Goal: Task Accomplishment & Management: Manage account settings

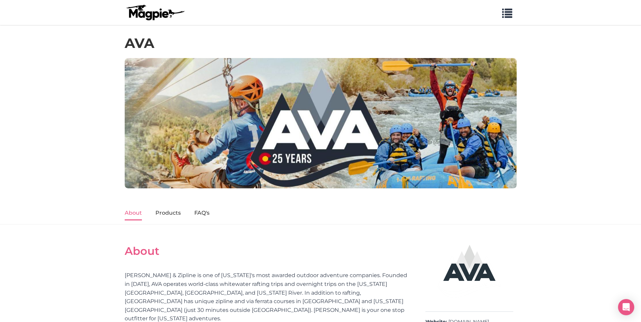
click at [221, 240] on section "About AVA Rafting & Zipline is one of Colorado's most awarded outdoor adventure…" at bounding box center [267, 287] width 284 height 99
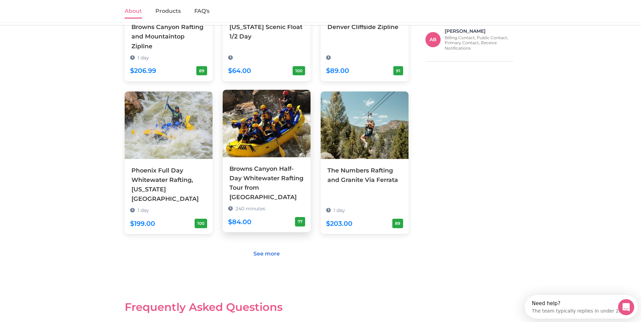
scroll to position [460, 0]
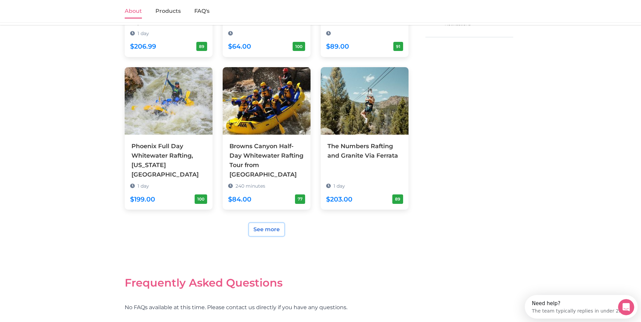
click at [268, 223] on link "See more" at bounding box center [266, 229] width 35 height 13
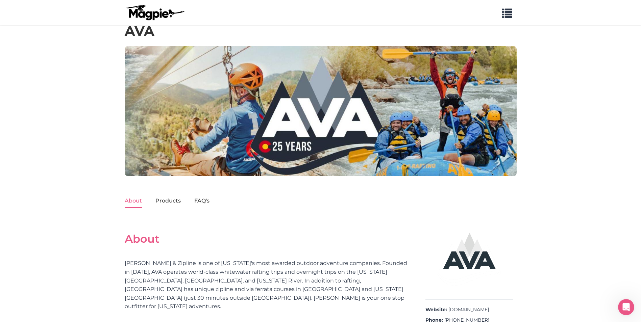
scroll to position [0, 0]
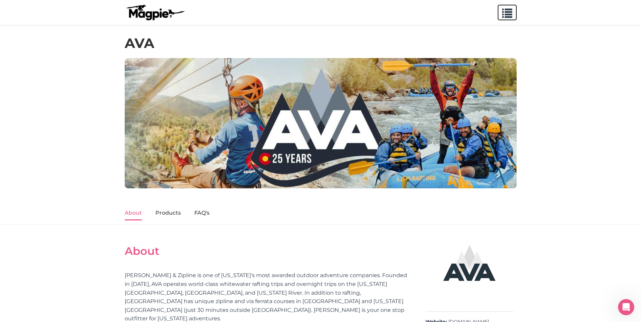
click at [506, 11] on span "button" at bounding box center [507, 12] width 10 height 10
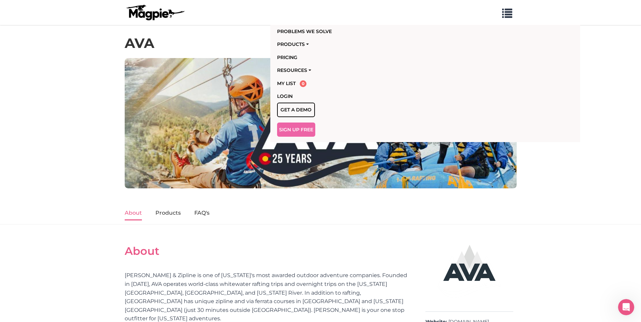
click at [89, 53] on div "AVA" at bounding box center [320, 41] width 641 height 33
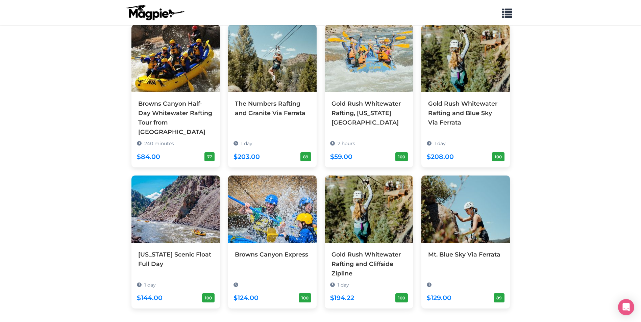
scroll to position [257, 0]
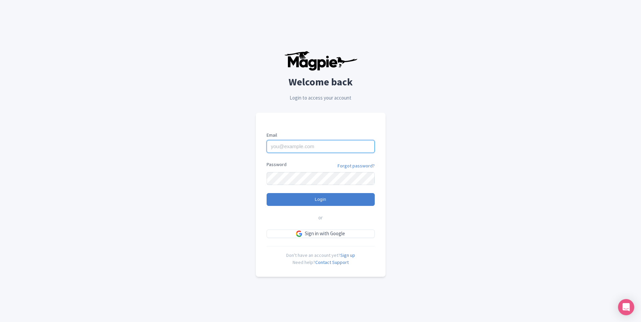
click at [307, 149] on input "Email" at bounding box center [320, 146] width 108 height 13
type input "mnguyen@theoutlawgroup.com"
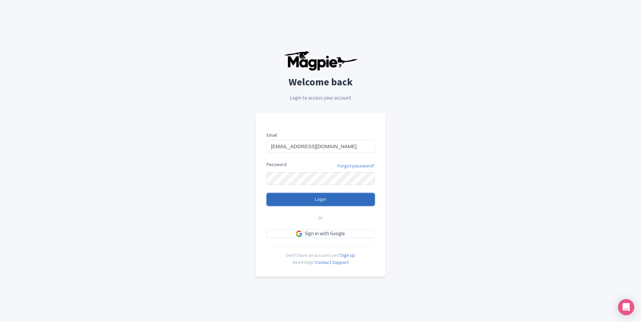
click at [329, 202] on input "Login" at bounding box center [320, 199] width 108 height 13
type input "Logging in..."
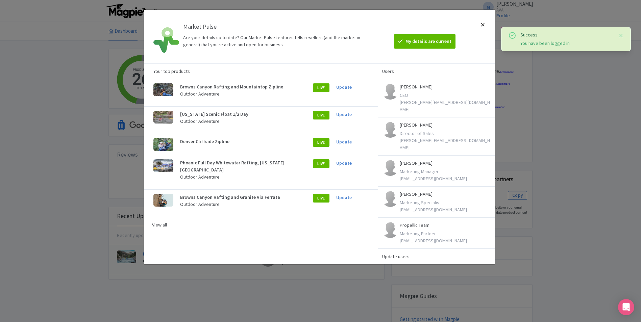
click at [482, 25] on div at bounding box center [482, 36] width 16 height 43
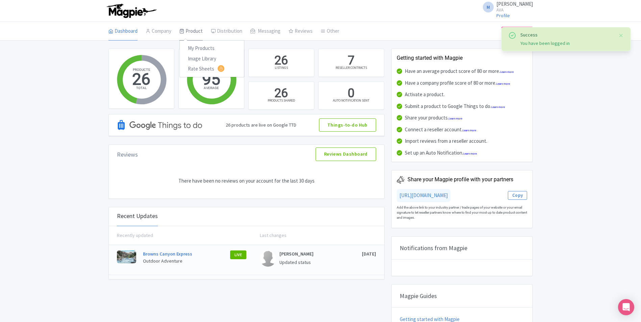
click at [194, 32] on link "Product" at bounding box center [190, 31] width 23 height 19
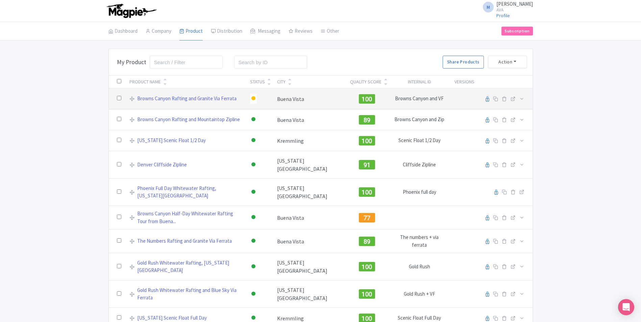
click at [255, 99] on div at bounding box center [253, 98] width 4 height 4
click at [256, 107] on div "Active" at bounding box center [236, 110] width 40 height 12
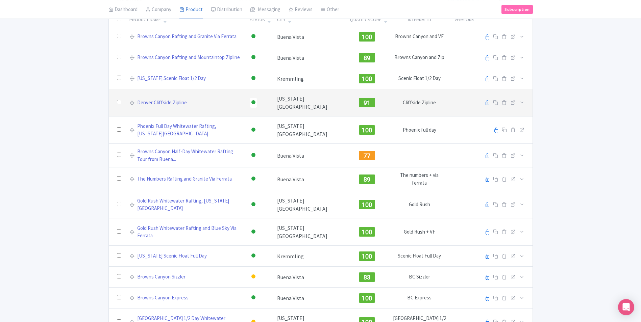
scroll to position [68, 0]
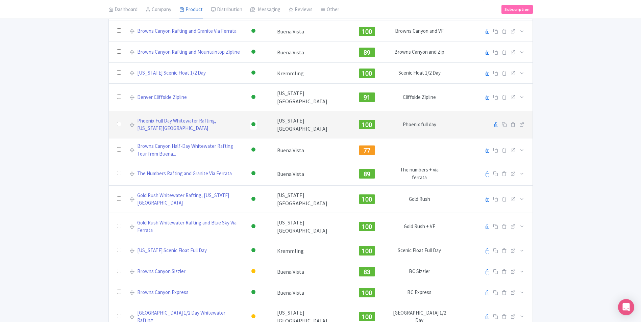
click at [257, 125] on div at bounding box center [253, 125] width 7 height 10
click at [256, 162] on div "Building" at bounding box center [236, 161] width 40 height 12
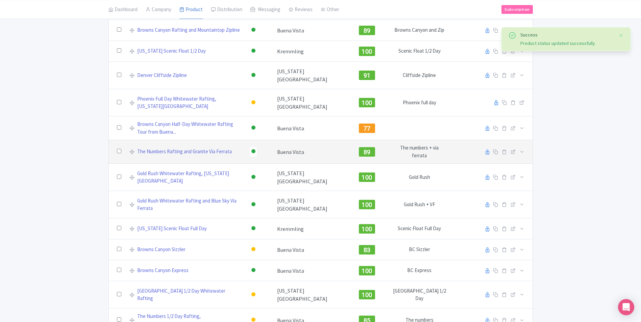
scroll to position [101, 0]
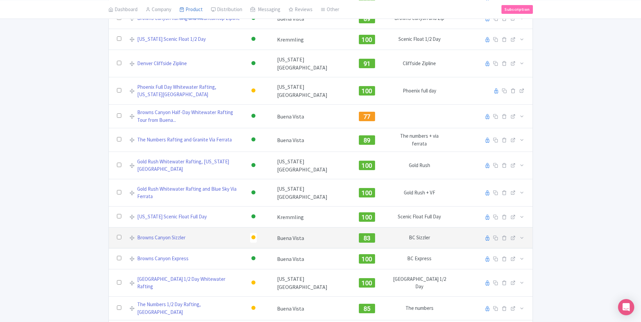
click at [257, 236] on div at bounding box center [253, 238] width 7 height 10
click at [256, 246] on div "Active" at bounding box center [236, 249] width 40 height 12
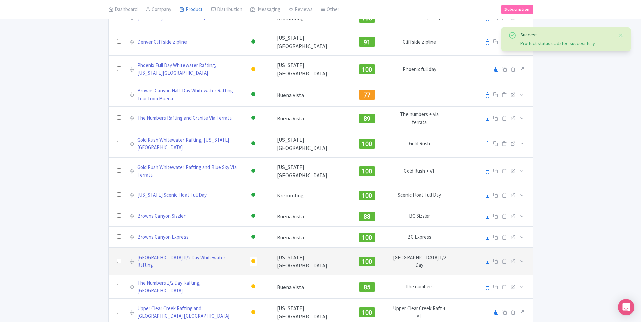
scroll to position [169, 0]
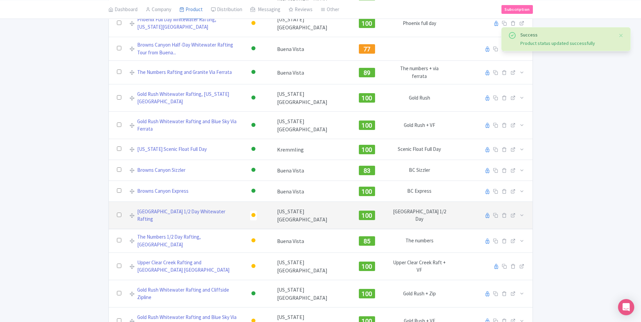
click at [255, 214] on div at bounding box center [253, 215] width 4 height 4
click at [256, 225] on div "Active" at bounding box center [236, 227] width 40 height 12
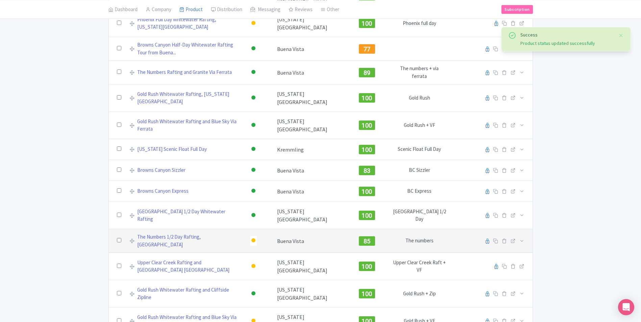
click at [255, 238] on div at bounding box center [253, 240] width 4 height 4
click at [256, 246] on div "Active" at bounding box center [236, 252] width 40 height 12
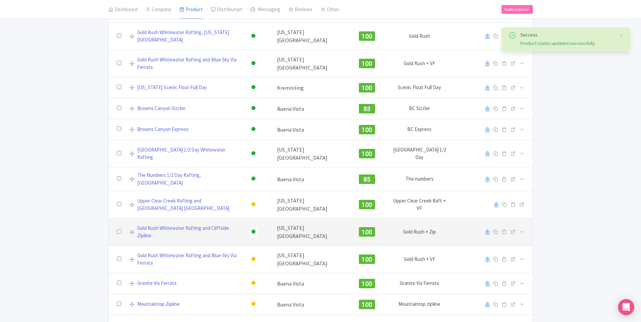
scroll to position [236, 0]
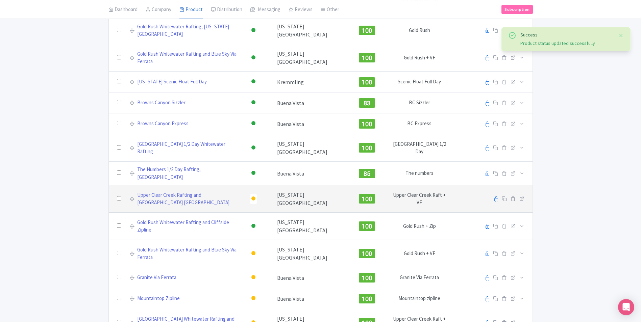
click at [255, 197] on div at bounding box center [253, 199] width 4 height 4
click at [256, 205] on div "Active" at bounding box center [236, 210] width 40 height 12
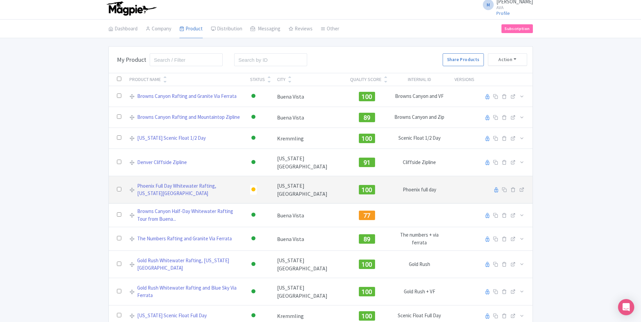
scroll to position [0, 0]
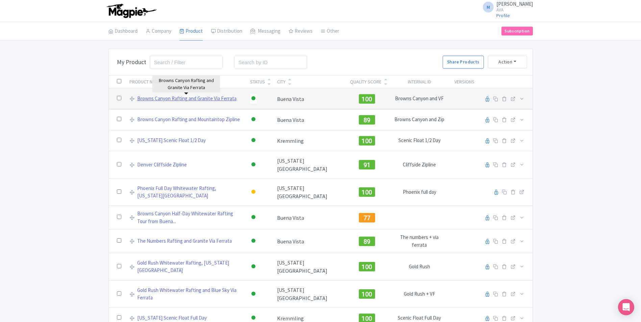
click at [227, 101] on link "Browns Canyon Rafting and Granite Via Ferrata" at bounding box center [186, 99] width 99 height 8
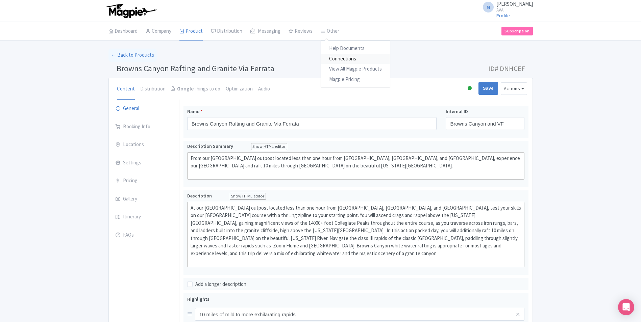
click at [340, 58] on link "Connections" at bounding box center [355, 59] width 69 height 10
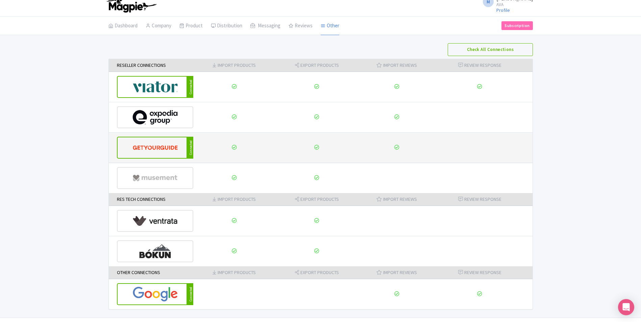
scroll to position [22, 0]
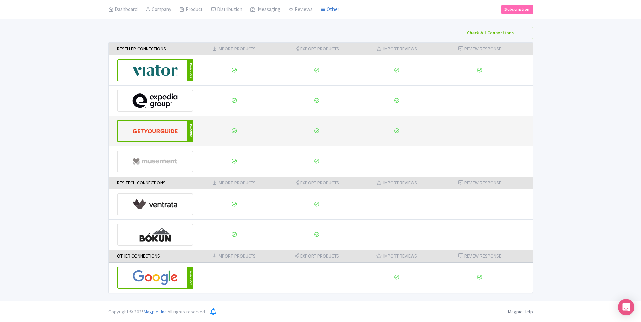
click at [168, 129] on img at bounding box center [155, 131] width 46 height 21
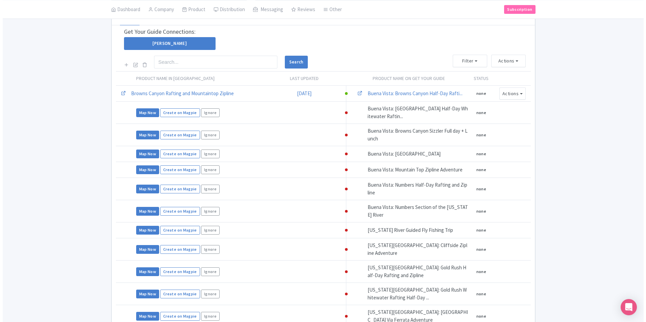
scroll to position [135, 0]
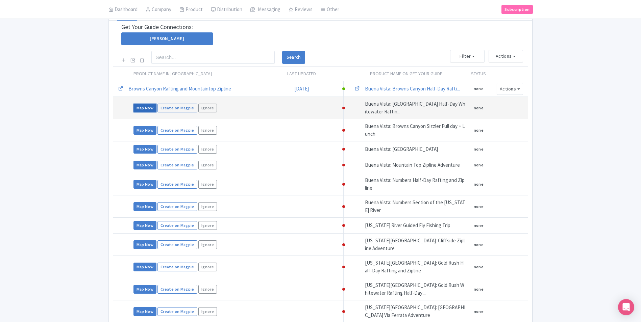
click at [146, 109] on link "Map Now" at bounding box center [144, 108] width 23 height 9
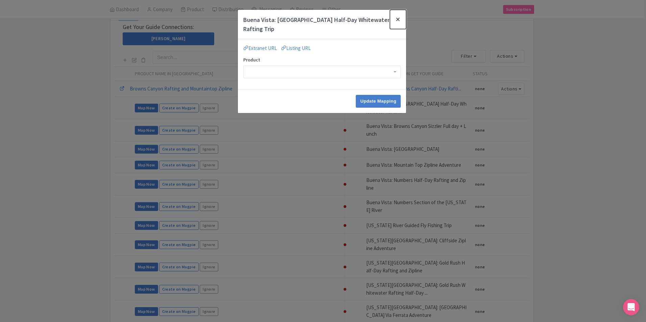
click at [400, 17] on button "Close" at bounding box center [398, 19] width 16 height 19
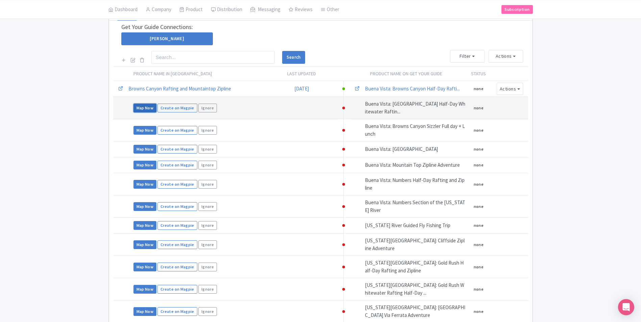
click at [141, 109] on link "Map Now" at bounding box center [144, 108] width 23 height 9
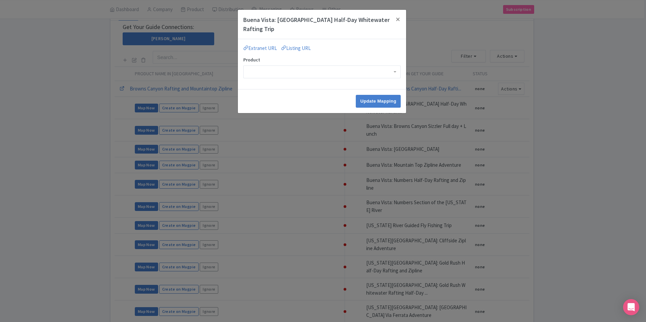
click at [274, 74] on div at bounding box center [321, 72] width 157 height 13
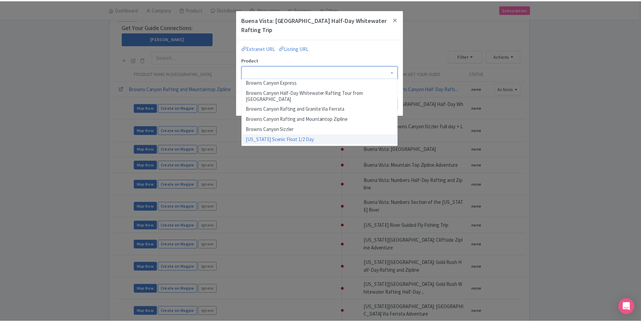
scroll to position [0, 0]
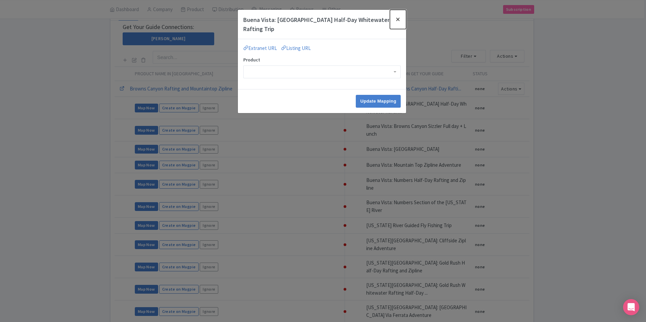
click at [398, 17] on button "Close" at bounding box center [398, 19] width 16 height 19
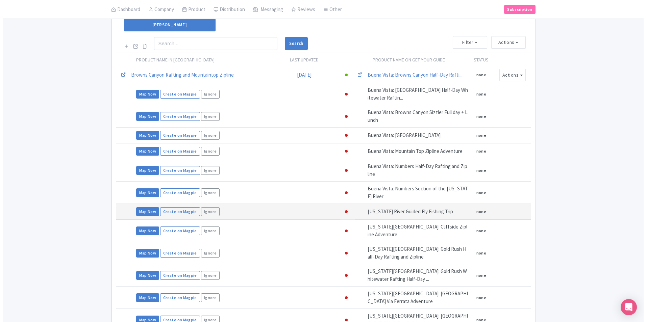
scroll to position [149, 0]
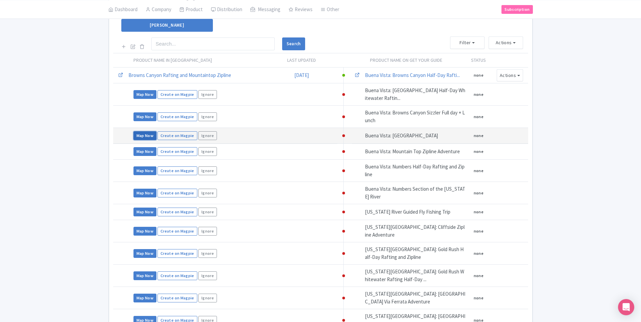
click at [138, 137] on link "Map Now" at bounding box center [144, 135] width 23 height 9
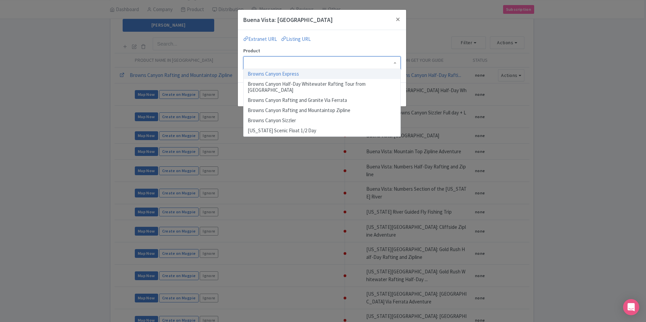
click at [301, 62] on div at bounding box center [321, 62] width 157 height 13
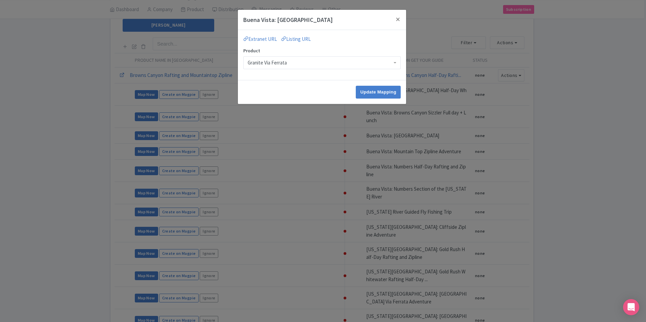
scroll to position [0, 0]
click at [368, 89] on input "Update Mapping" at bounding box center [378, 92] width 45 height 13
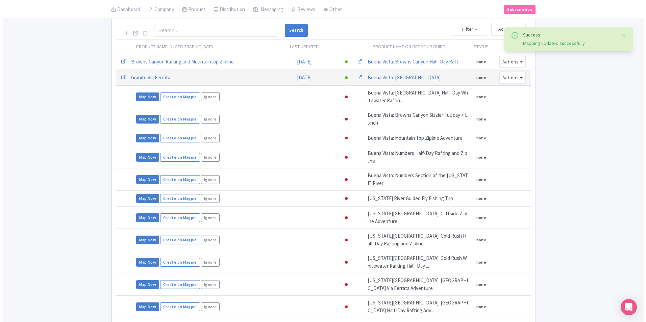
scroll to position [169, 0]
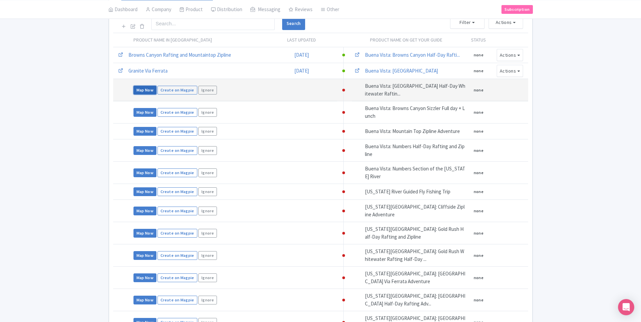
click at [143, 92] on link "Map Now" at bounding box center [144, 90] width 23 height 9
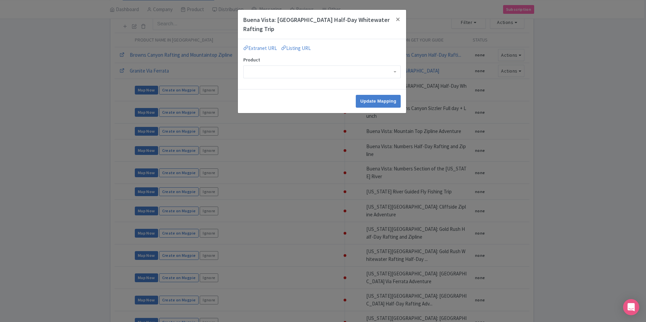
click at [257, 73] on div at bounding box center [321, 72] width 157 height 13
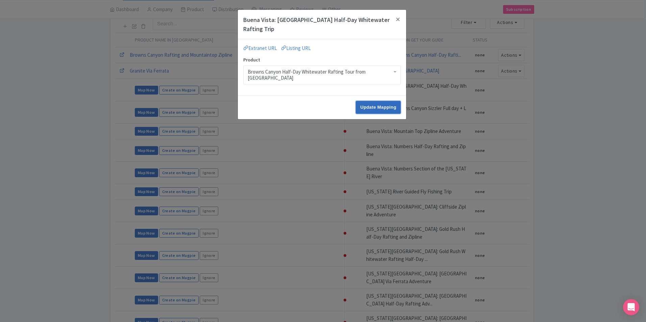
click at [362, 104] on input "Update Mapping" at bounding box center [378, 107] width 45 height 13
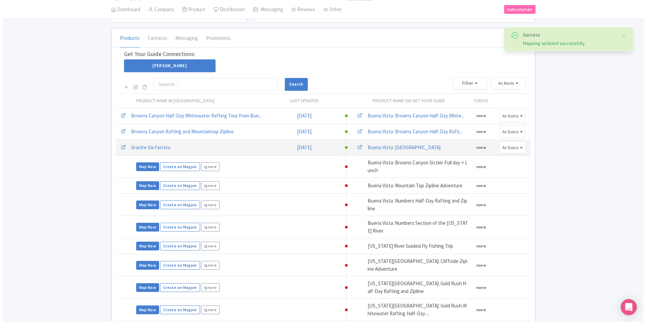
scroll to position [135, 0]
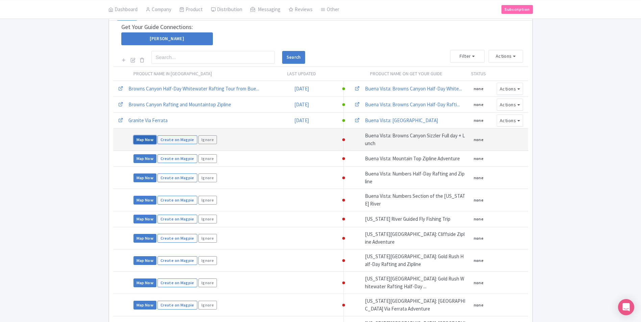
click at [142, 138] on link "Map Now" at bounding box center [144, 139] width 23 height 9
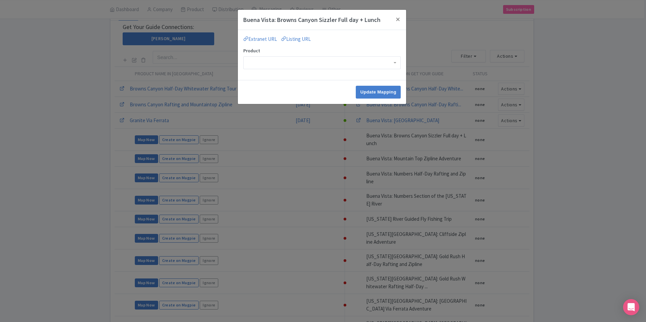
click at [289, 66] on div at bounding box center [321, 62] width 157 height 13
click at [359, 90] on input "Update Mapping" at bounding box center [378, 92] width 45 height 13
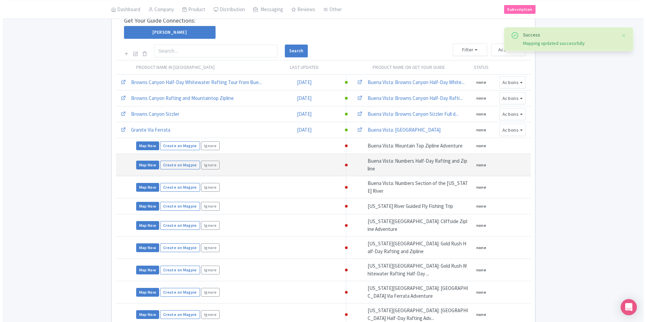
scroll to position [169, 0]
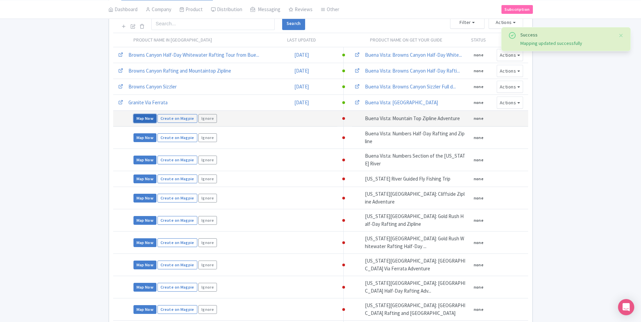
click at [141, 116] on link "Map Now" at bounding box center [144, 118] width 23 height 9
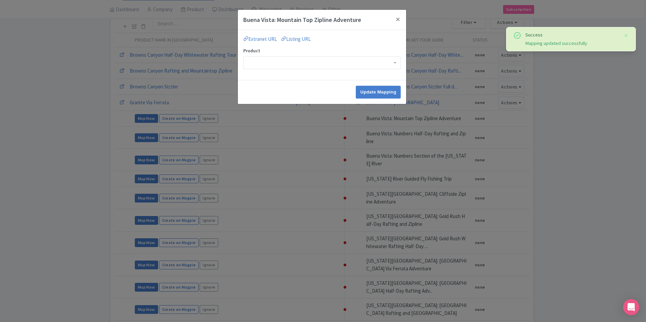
click at [292, 63] on div at bounding box center [321, 62] width 157 height 13
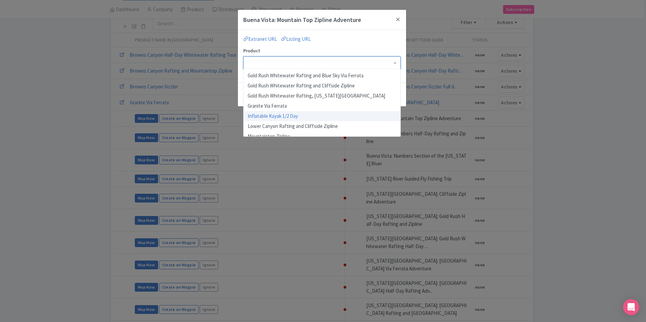
scroll to position [135, 0]
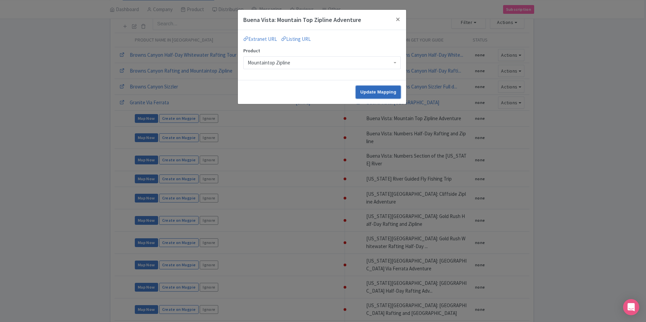
click at [358, 91] on input "Update Mapping" at bounding box center [378, 92] width 45 height 13
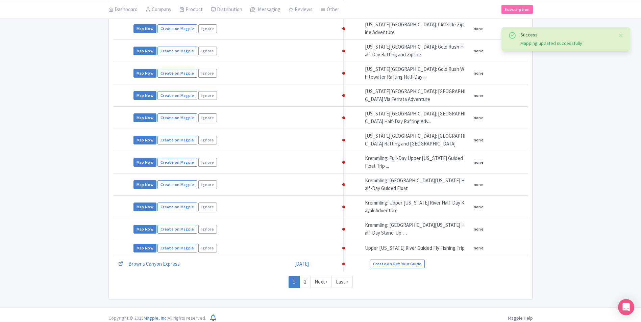
scroll to position [102, 0]
